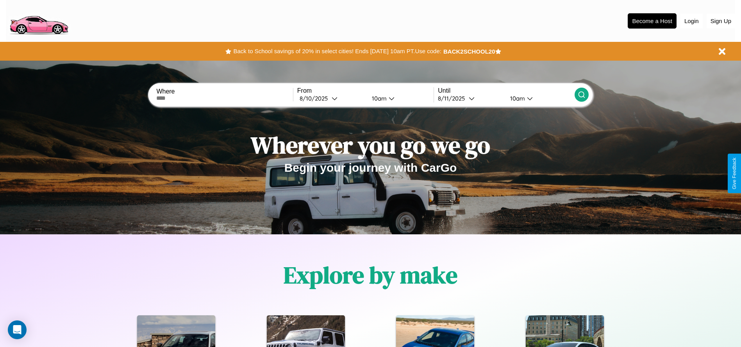
click at [225, 98] on input "text" at bounding box center [224, 98] width 136 height 6
type input "**********"
click at [331, 98] on div "[DATE]" at bounding box center [316, 98] width 32 height 7
select select "*"
select select "****"
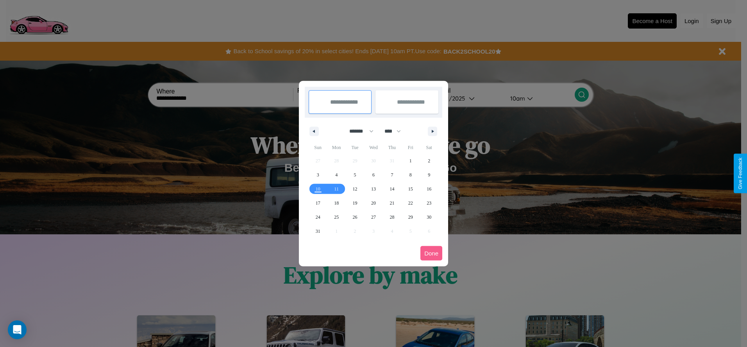
click at [358, 131] on select "******* ******** ***** ***** *** **** **** ****** ********* ******* ******** **…" at bounding box center [359, 131] width 33 height 13
click at [429, 216] on span "30" at bounding box center [429, 217] width 5 height 14
type input "**********"
click at [318, 231] on span "31" at bounding box center [318, 231] width 5 height 14
type input "**********"
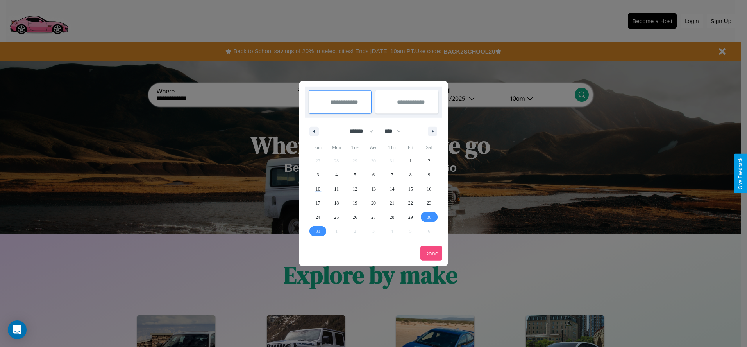
click at [431, 253] on button "Done" at bounding box center [431, 253] width 22 height 14
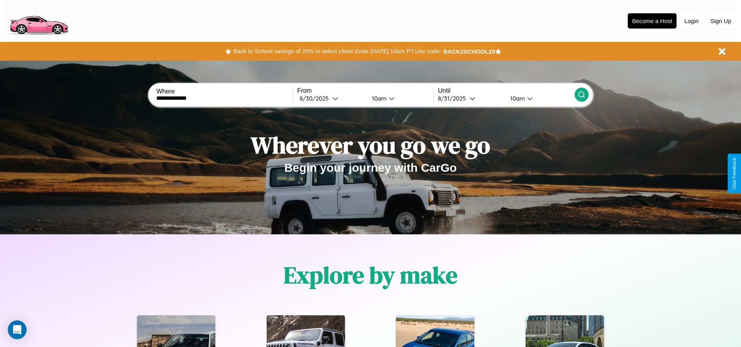
click at [517, 98] on div "10am" at bounding box center [516, 98] width 21 height 7
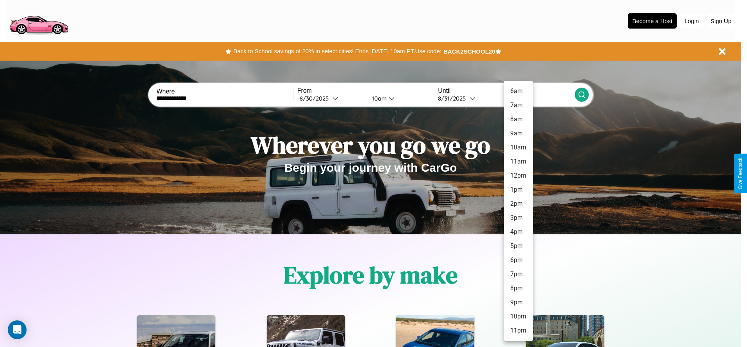
click at [518, 147] on li "10am" at bounding box center [518, 147] width 29 height 14
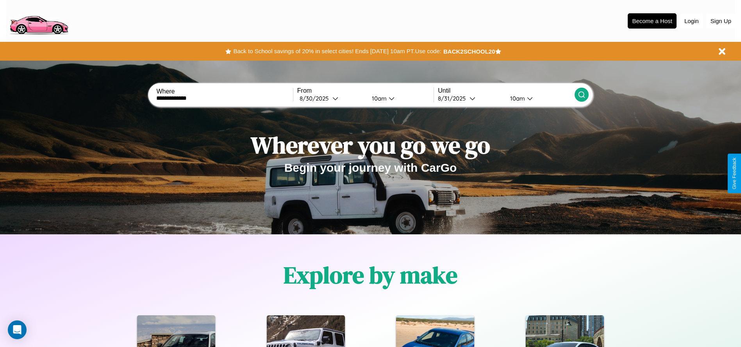
click at [581, 95] on icon at bounding box center [582, 95] width 8 height 8
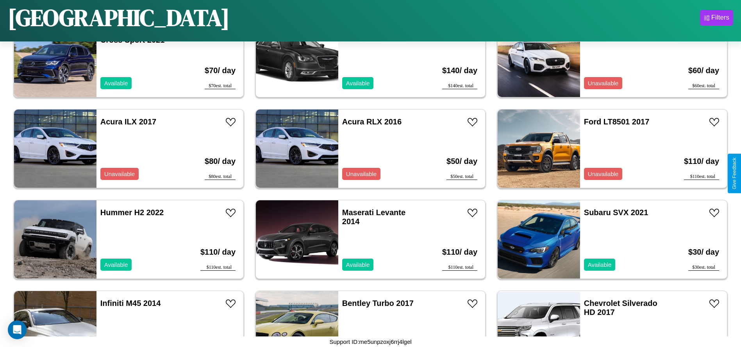
scroll to position [450, 0]
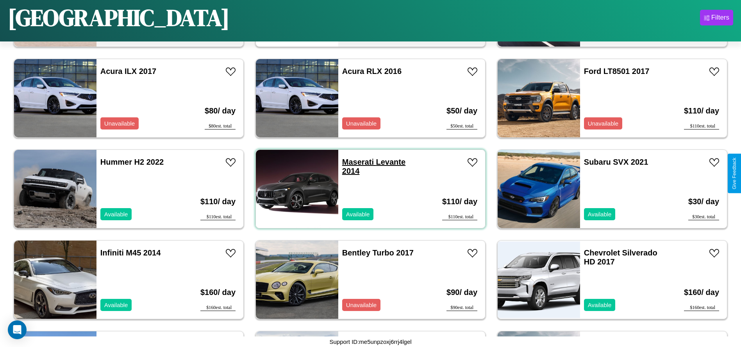
click at [355, 162] on link "Maserati Levante 2014" at bounding box center [373, 166] width 63 height 18
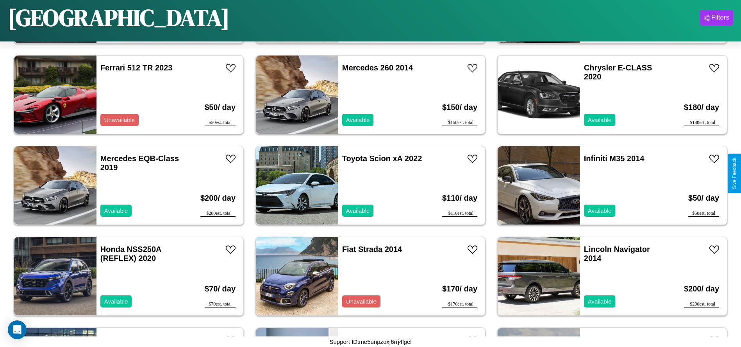
scroll to position [1628, 0]
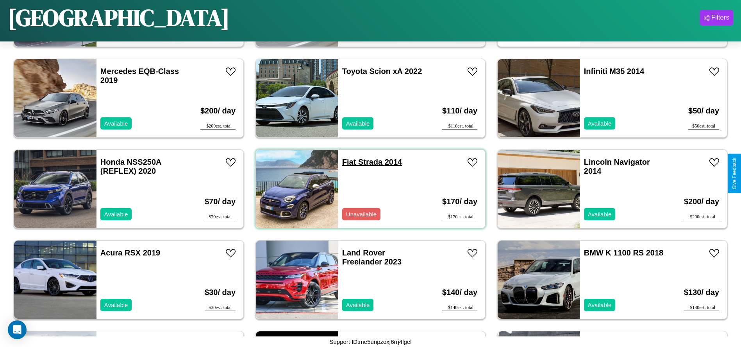
click at [346, 162] on link "Fiat Strada 2014" at bounding box center [372, 161] width 60 height 9
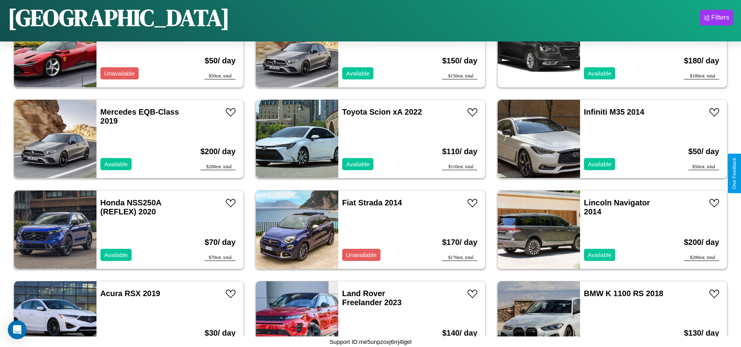
scroll to position [631, 0]
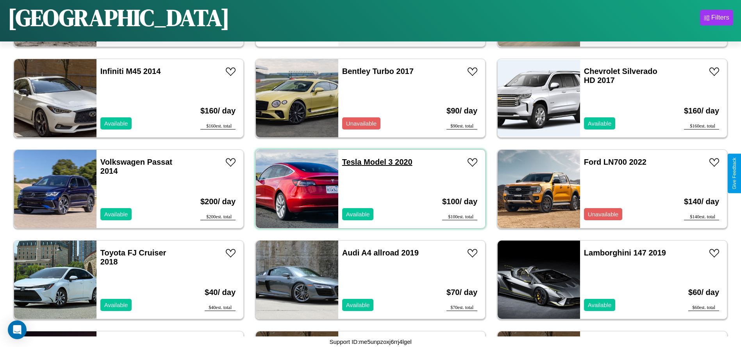
click at [349, 162] on link "Tesla Model 3 2020" at bounding box center [377, 161] width 70 height 9
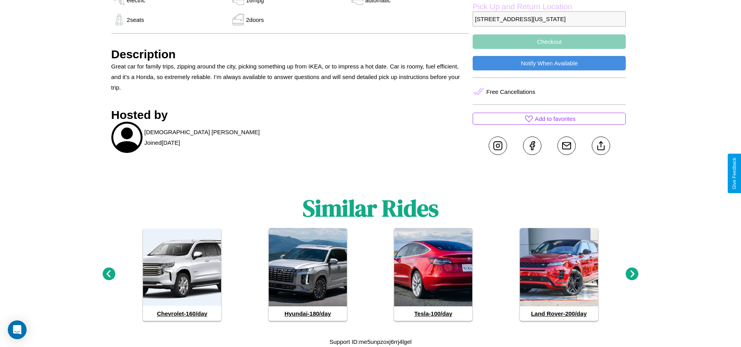
scroll to position [345, 0]
click at [632, 274] on icon at bounding box center [632, 273] width 13 height 13
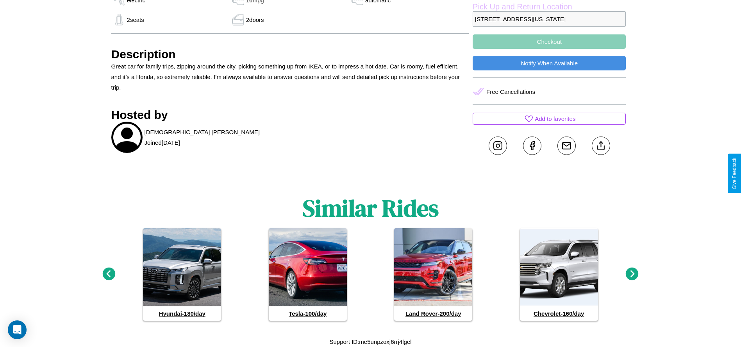
click at [632, 274] on icon at bounding box center [632, 273] width 13 height 13
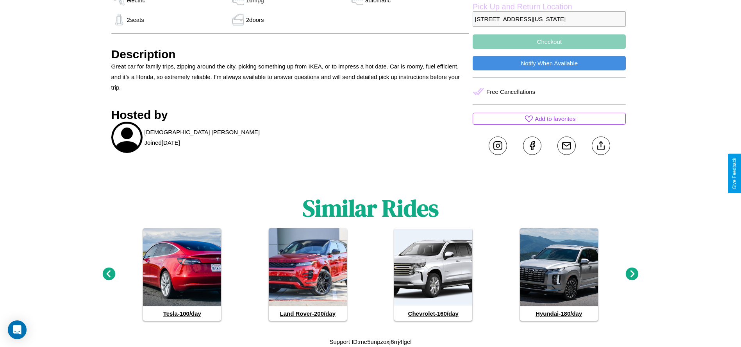
click at [632, 274] on icon at bounding box center [632, 273] width 13 height 13
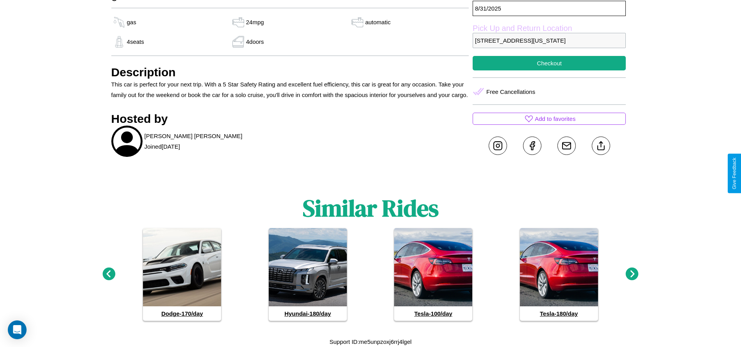
scroll to position [357, 0]
click at [632, 274] on icon at bounding box center [632, 273] width 13 height 13
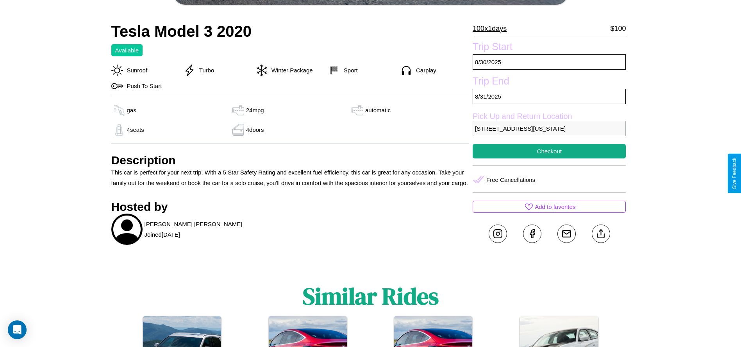
scroll to position [247, 0]
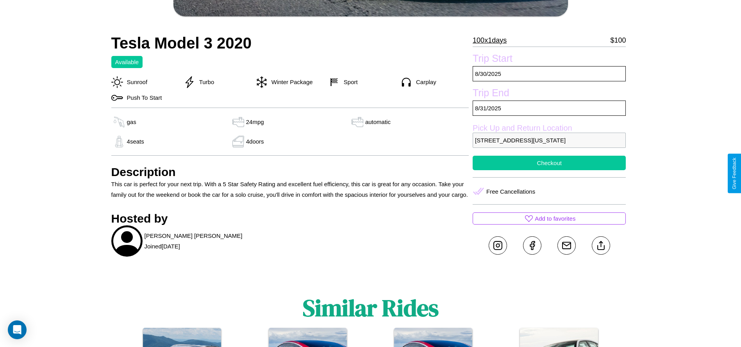
click at [549, 170] on button "Checkout" at bounding box center [549, 163] width 153 height 14
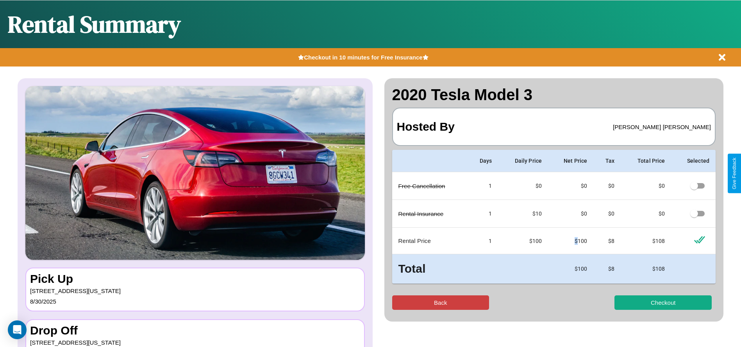
click at [440, 302] on button "Back" at bounding box center [440, 302] width 97 height 14
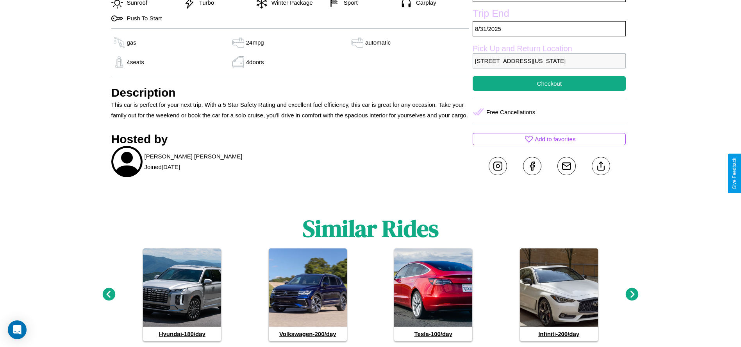
scroll to position [330, 0]
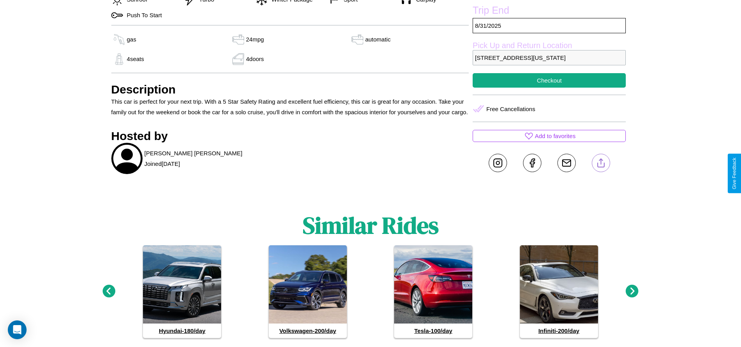
click at [601, 164] on line at bounding box center [601, 161] width 0 height 5
